Goal: Check status: Check status

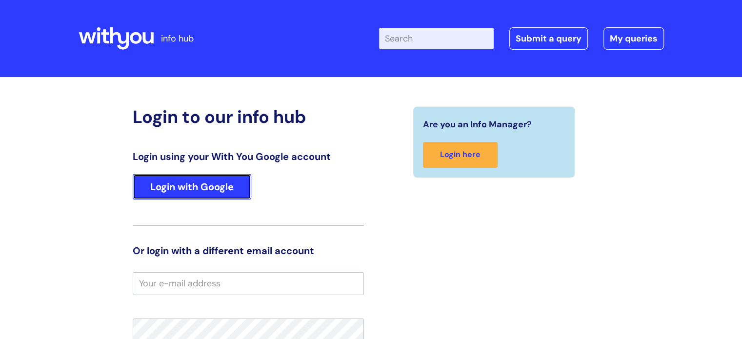
click at [180, 193] on link "Login with Google" at bounding box center [192, 186] width 118 height 25
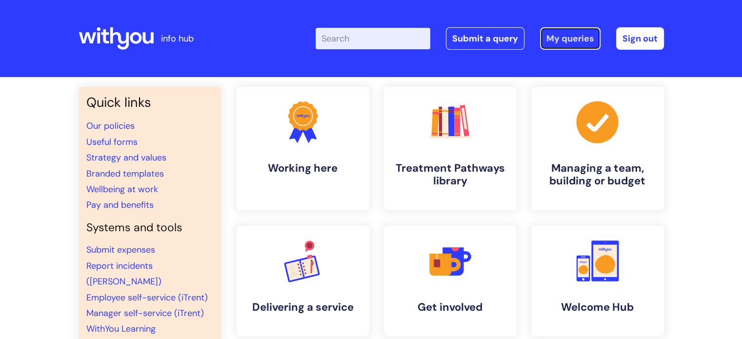
click at [560, 40] on link "My queries" at bounding box center [570, 38] width 60 height 22
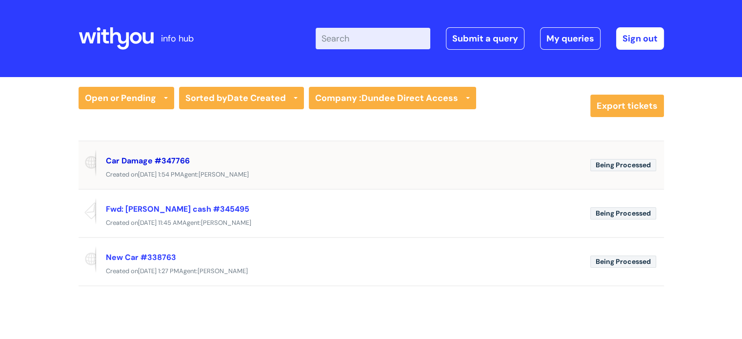
click at [127, 162] on link "Car Damage #347766" at bounding box center [148, 161] width 84 height 10
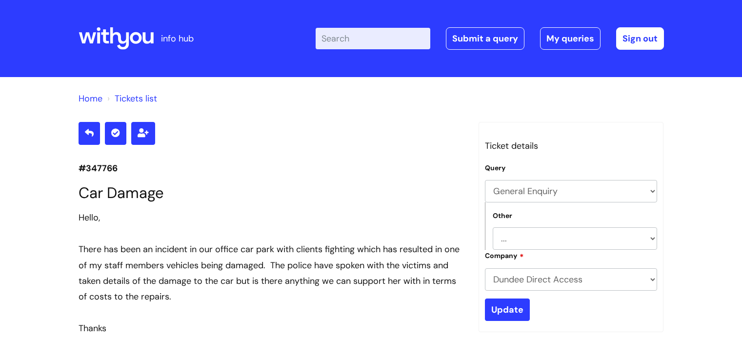
select select "General Enquiry"
click at [92, 98] on link "Home" at bounding box center [90, 99] width 24 height 12
